Goal: Task Accomplishment & Management: Manage account settings

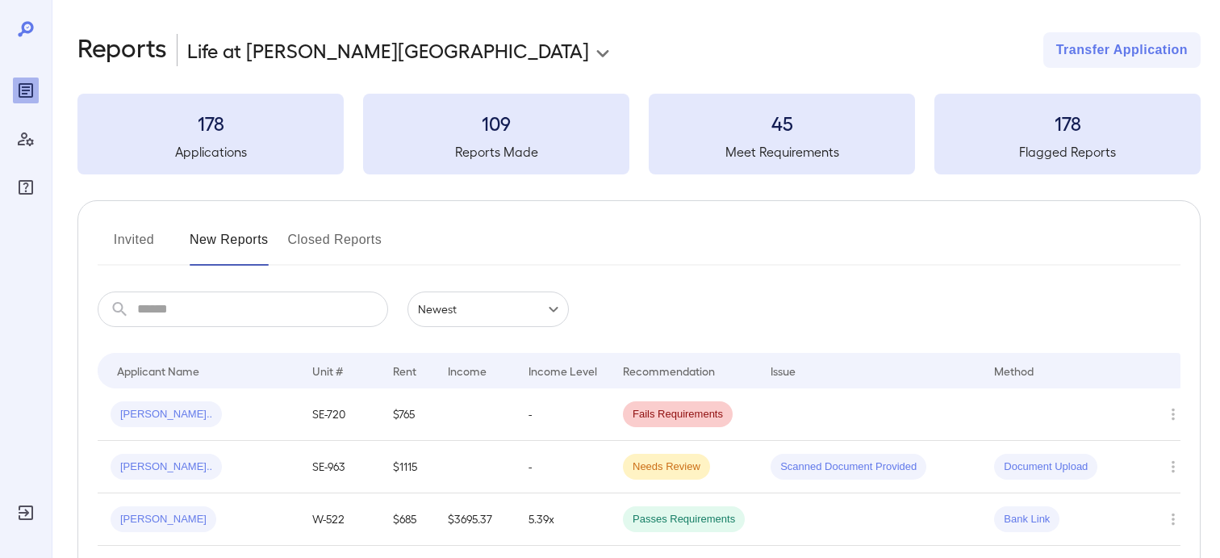
scroll to position [61, 0]
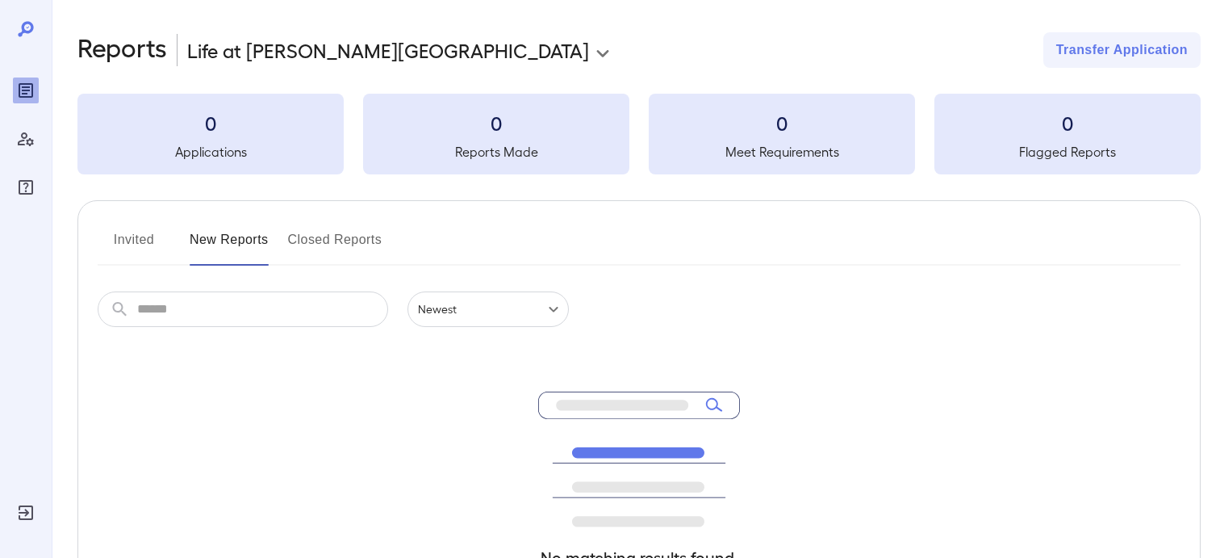
scroll to position [61, 0]
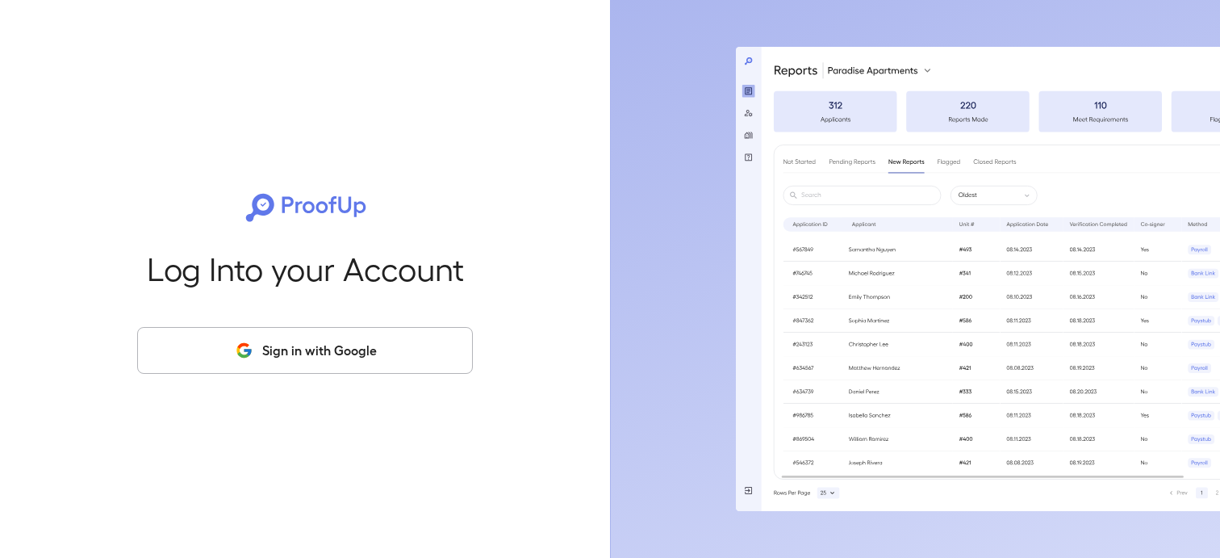
click at [298, 347] on button "Sign in with Google" at bounding box center [305, 350] width 336 height 47
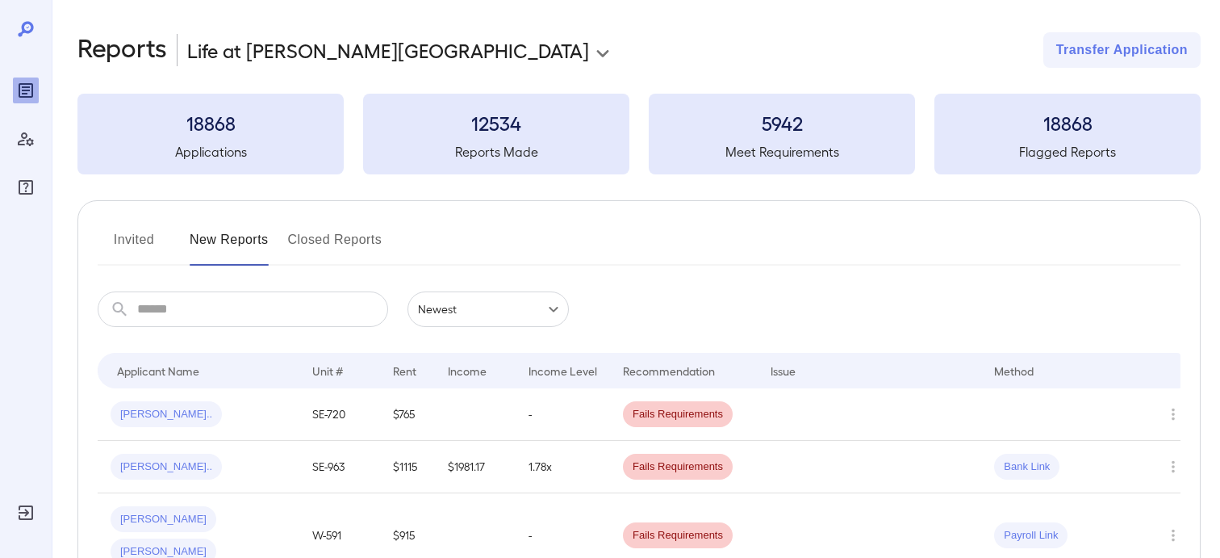
click at [140, 239] on button "Invited" at bounding box center [134, 246] width 73 height 39
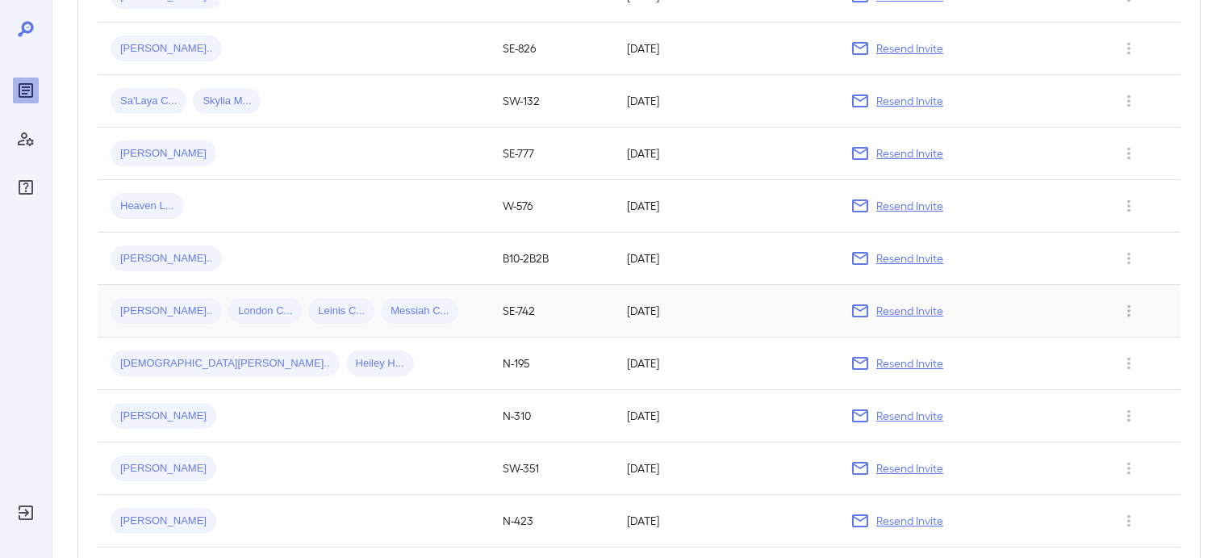
scroll to position [640, 0]
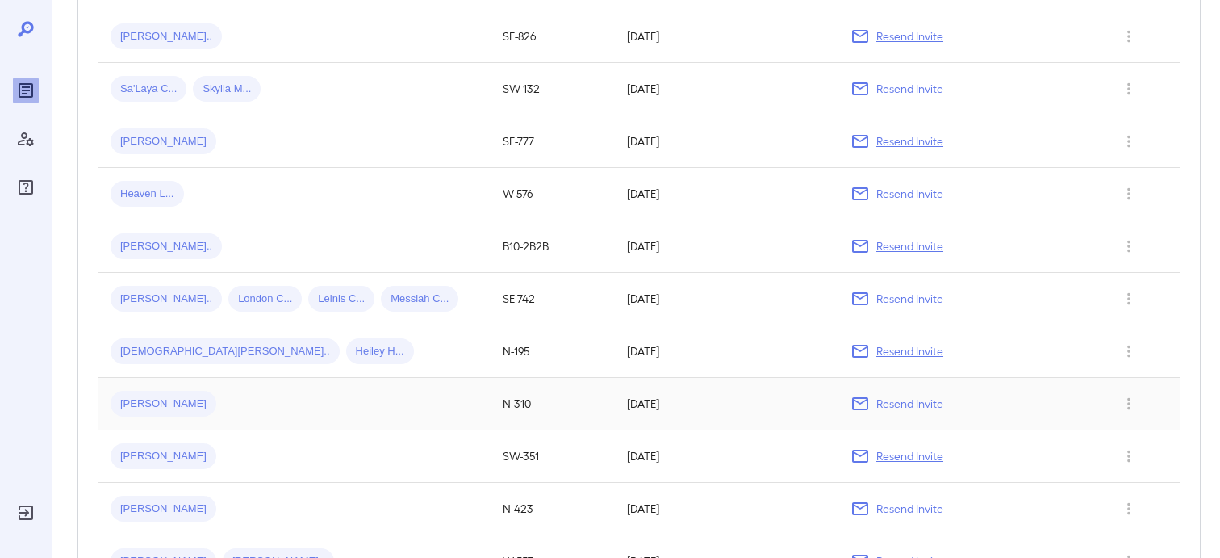
click at [140, 412] on span "[PERSON_NAME]" at bounding box center [164, 403] width 106 height 15
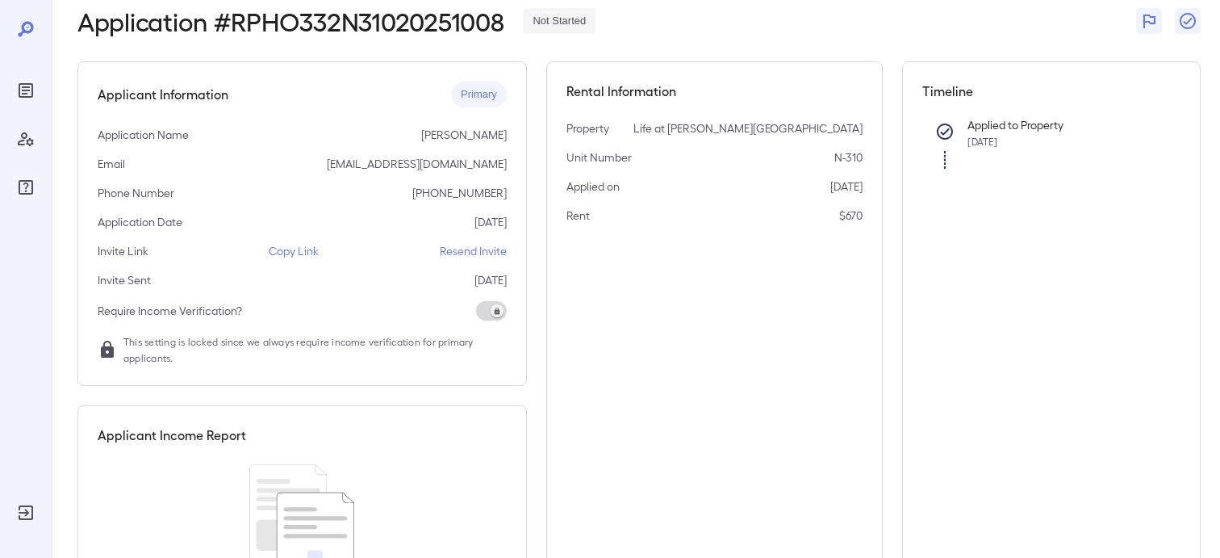
scroll to position [76, 0]
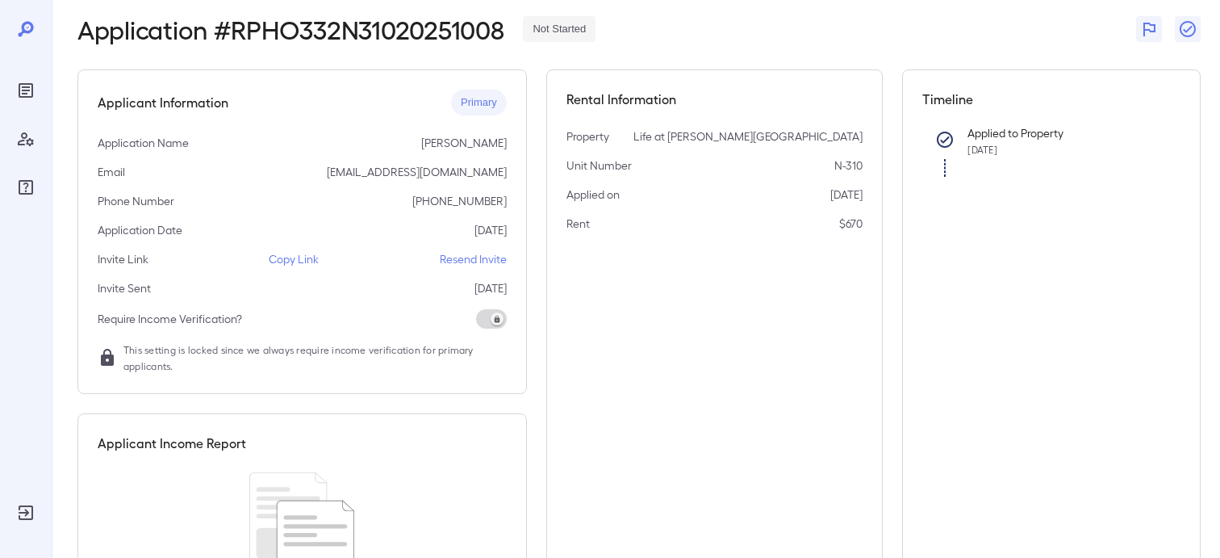
click at [481, 258] on p "Resend Invite" at bounding box center [473, 259] width 67 height 16
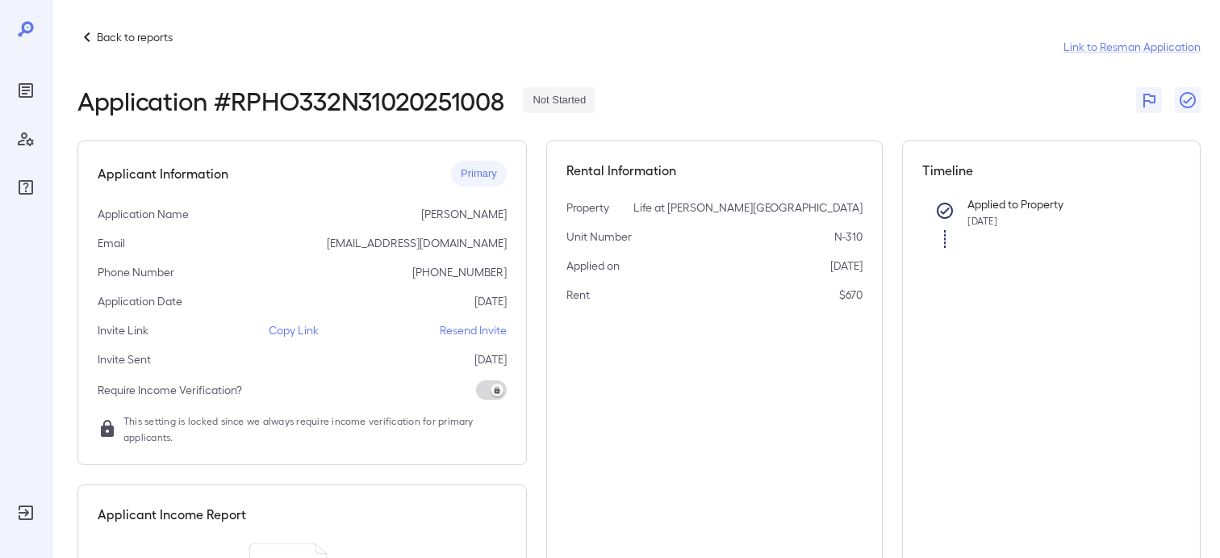
scroll to position [0, 0]
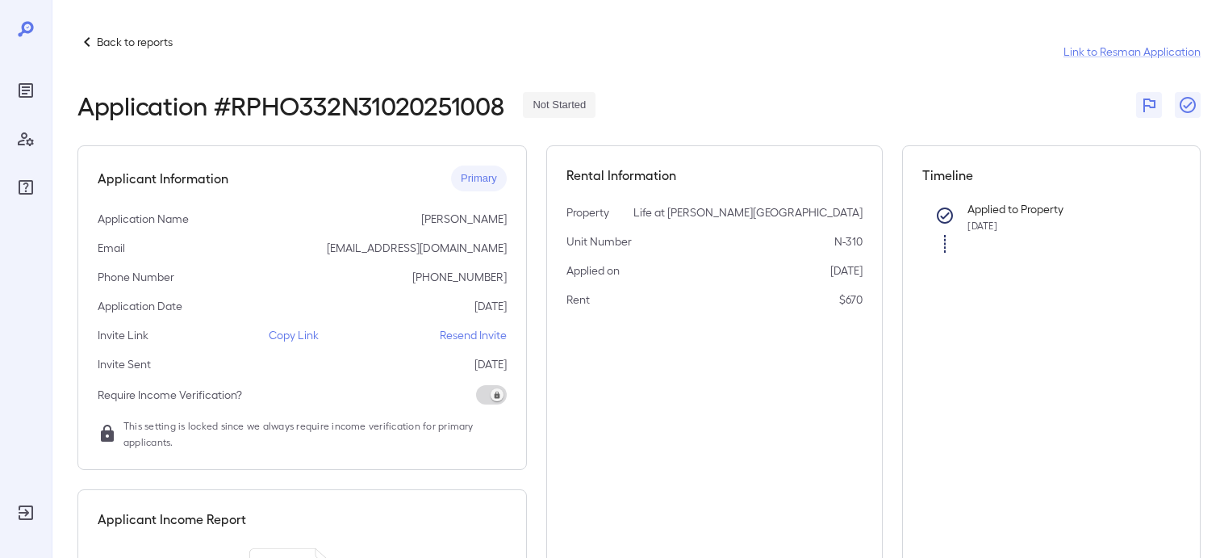
click at [101, 43] on p "Back to reports" at bounding box center [135, 42] width 76 height 16
